Goal: Find specific page/section: Find specific page/section

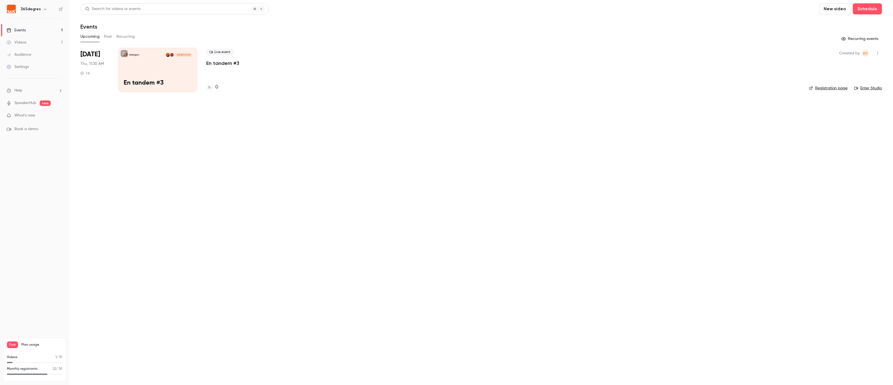
click at [107, 37] on button "Past" at bounding box center [108, 36] width 8 height 9
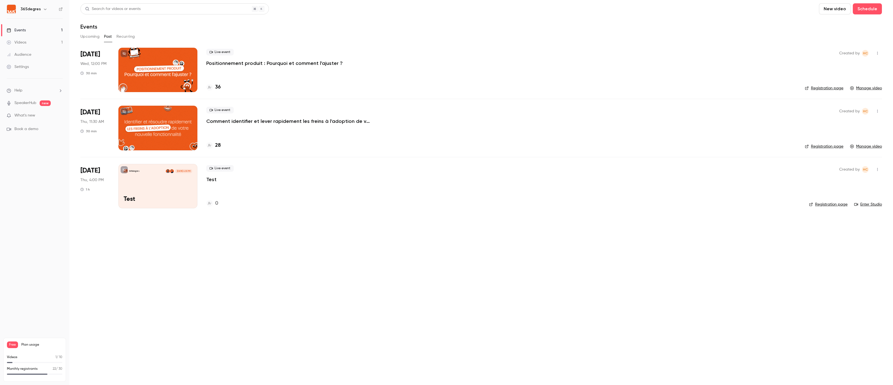
click at [217, 88] on h4 "36" at bounding box center [218, 86] width 6 height 7
